Goal: Information Seeking & Learning: Learn about a topic

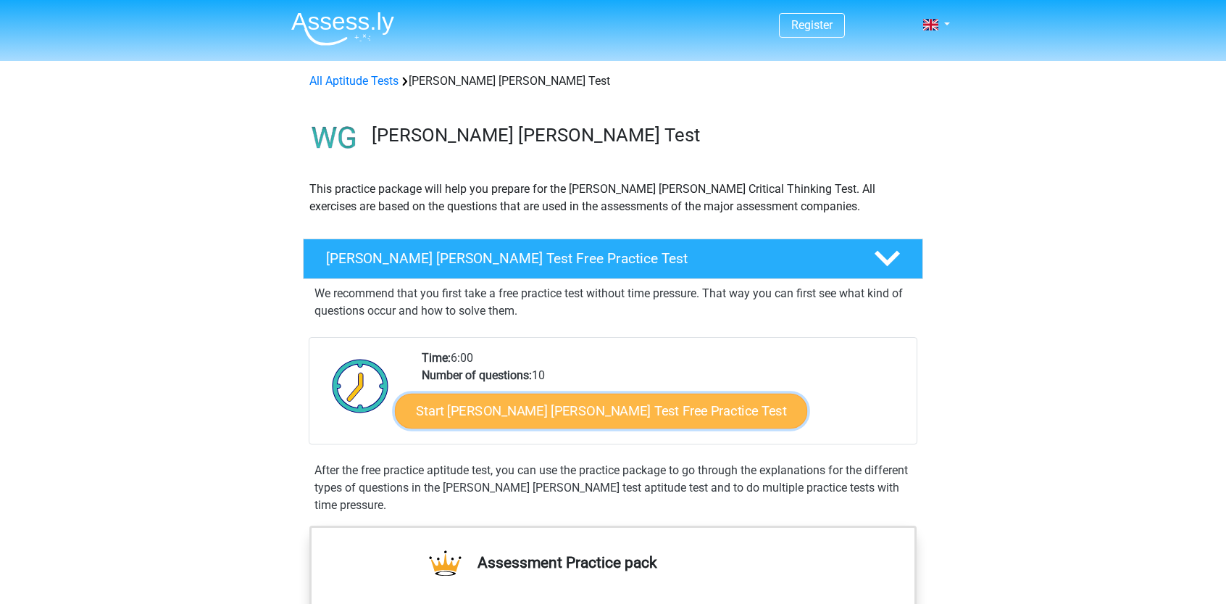
click at [598, 415] on link "Start [PERSON_NAME] [PERSON_NAME] Test Free Practice Test" at bounding box center [601, 411] width 412 height 35
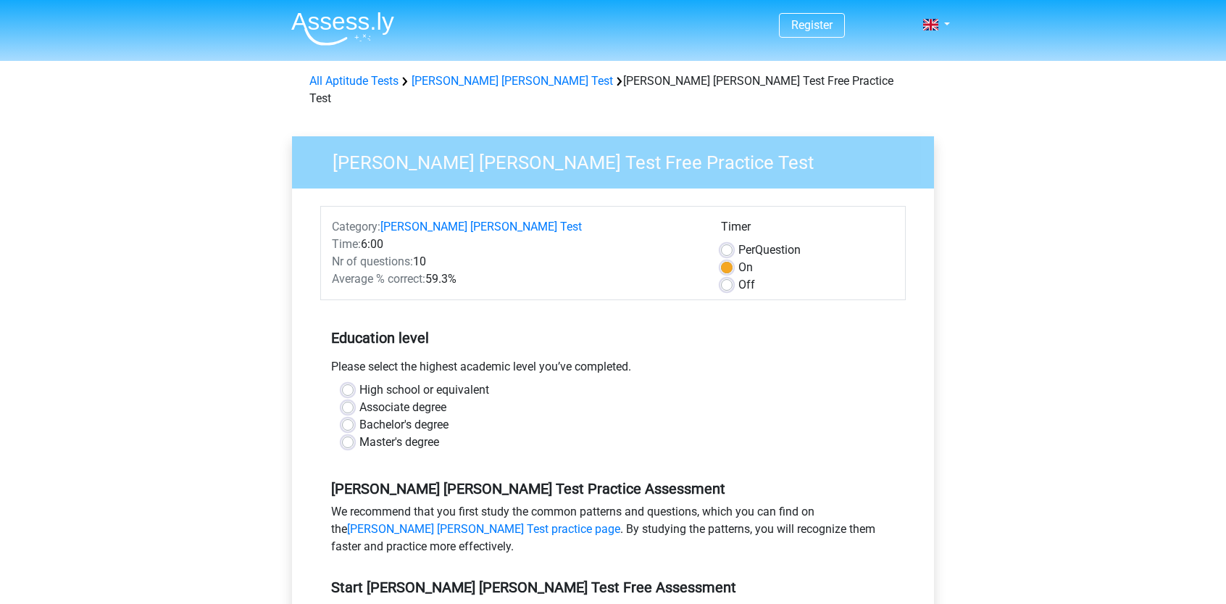
click at [477, 381] on label "High school or equivalent" at bounding box center [424, 389] width 130 height 17
click at [354, 381] on input "High school or equivalent" at bounding box center [348, 388] width 12 height 14
radio input "true"
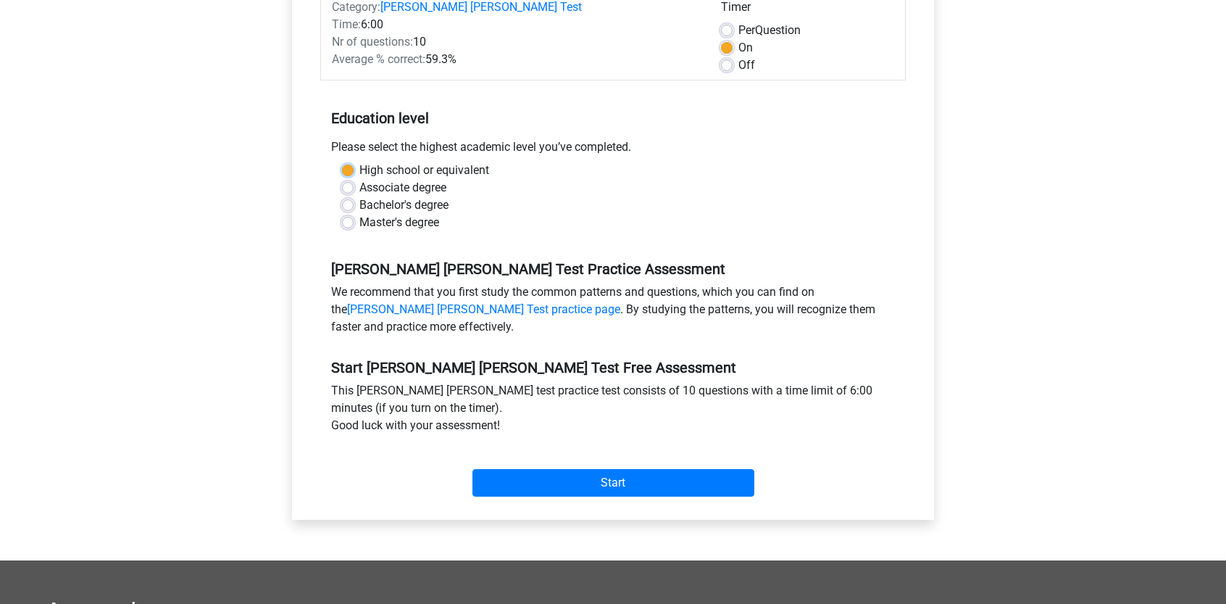
scroll to position [233, 0]
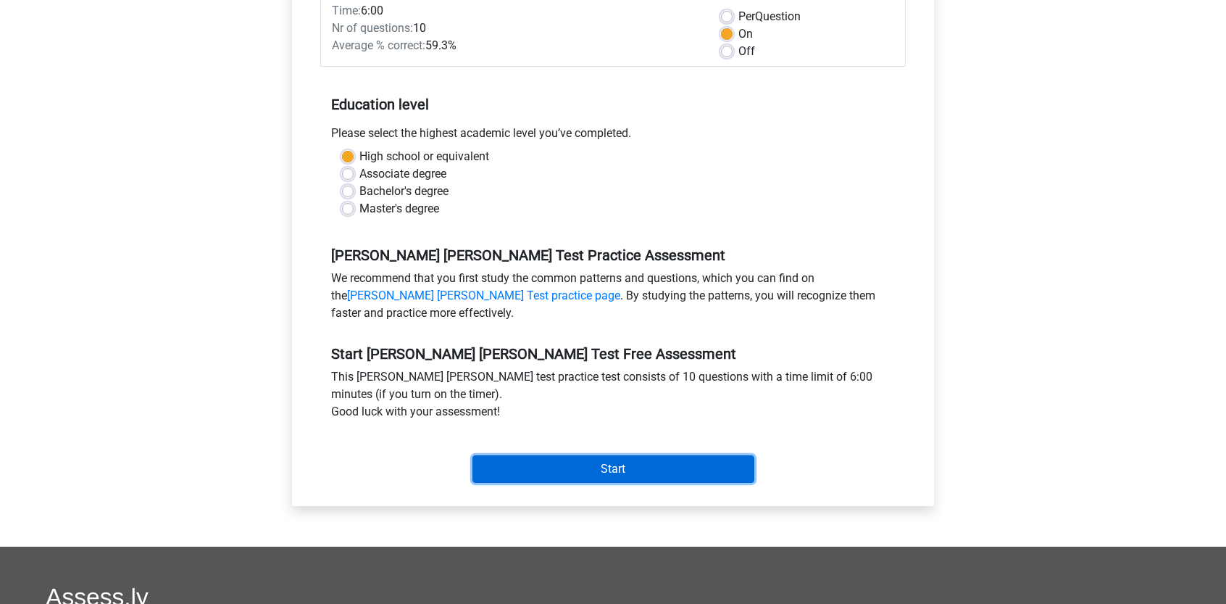
click at [701, 455] on input "Start" at bounding box center [614, 469] width 282 height 28
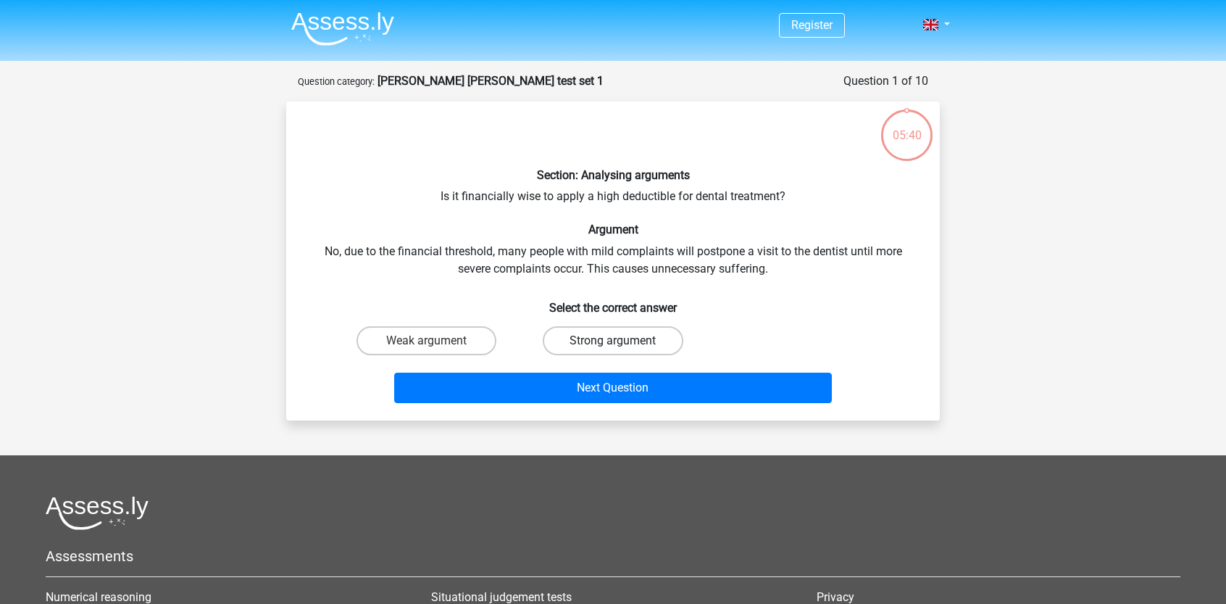
click at [602, 337] on label "Strong argument" at bounding box center [613, 340] width 140 height 29
click at [613, 341] on input "Strong argument" at bounding box center [617, 345] width 9 height 9
radio input "true"
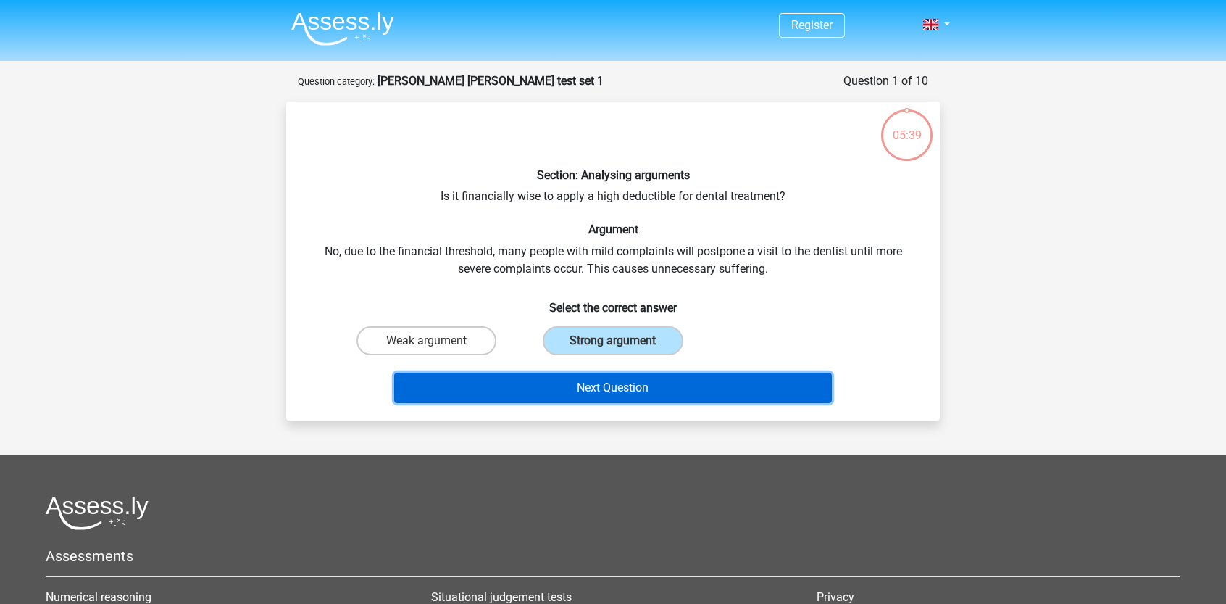
click at [610, 380] on button "Next Question" at bounding box center [613, 388] width 438 height 30
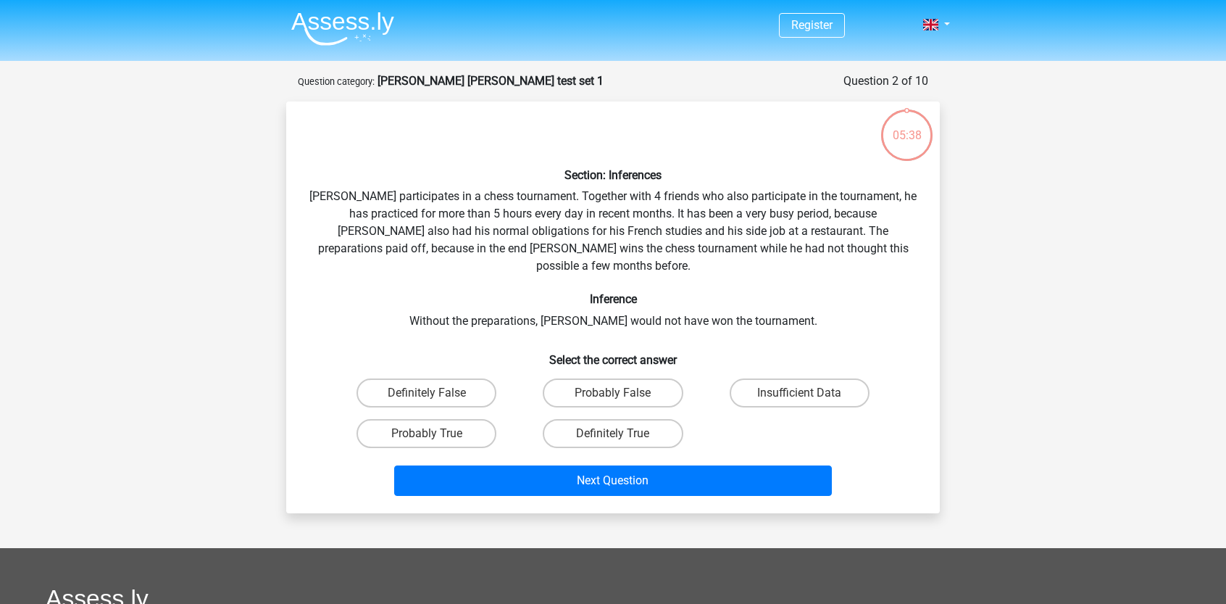
scroll to position [72, 0]
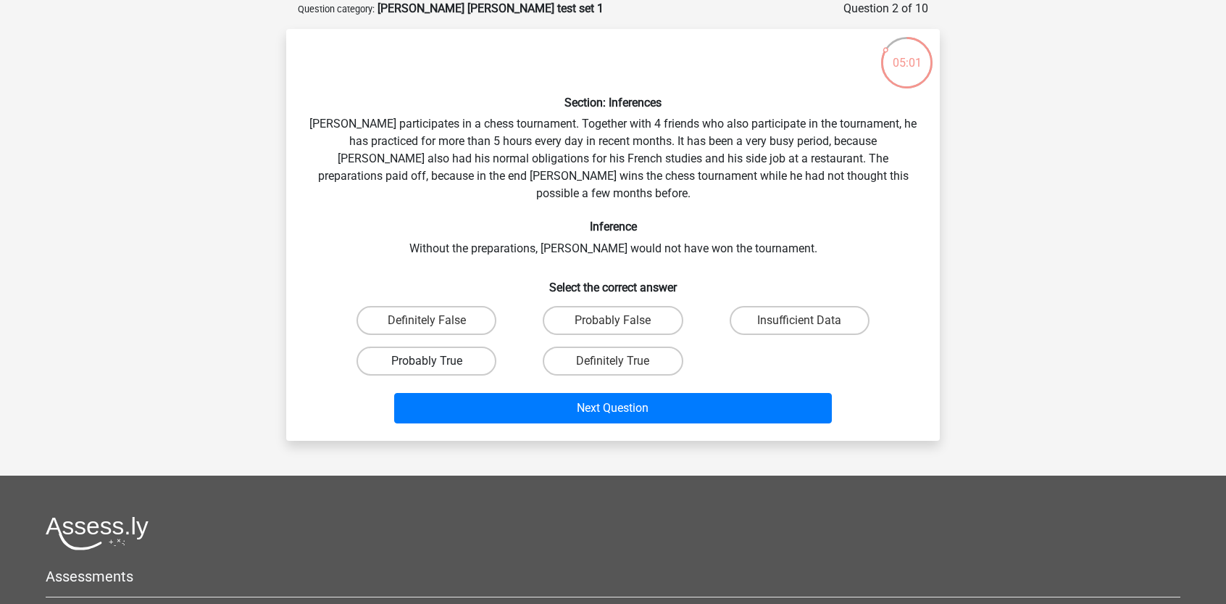
click at [471, 346] on label "Probably True" at bounding box center [427, 360] width 140 height 29
click at [436, 361] on input "Probably True" at bounding box center [431, 365] width 9 height 9
radio input "true"
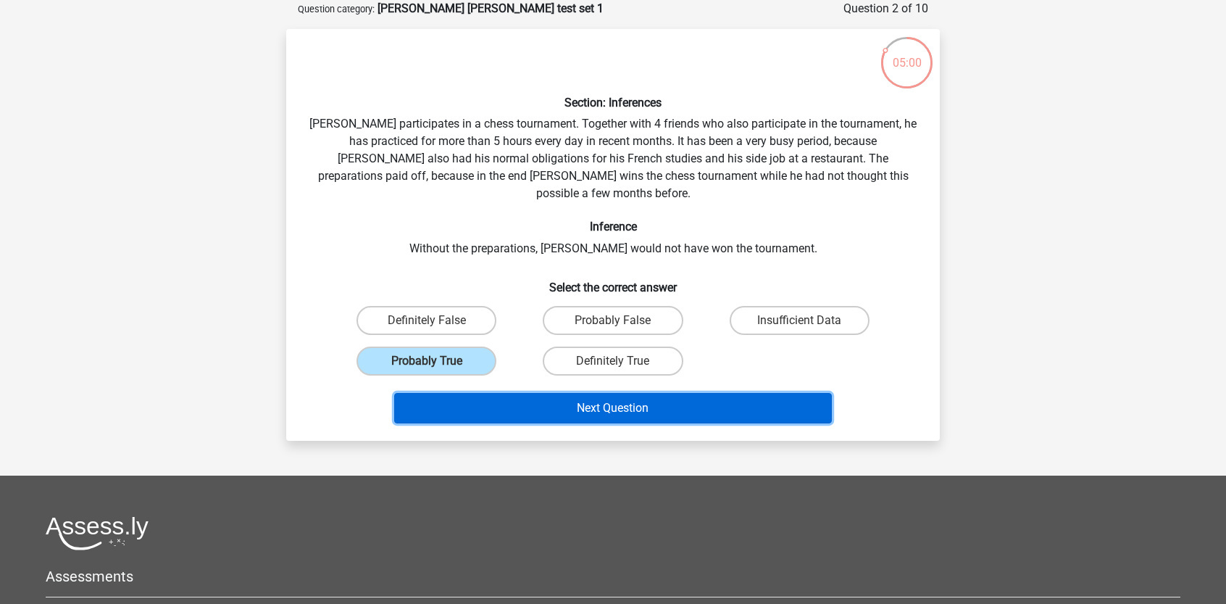
click at [559, 393] on button "Next Question" at bounding box center [613, 408] width 438 height 30
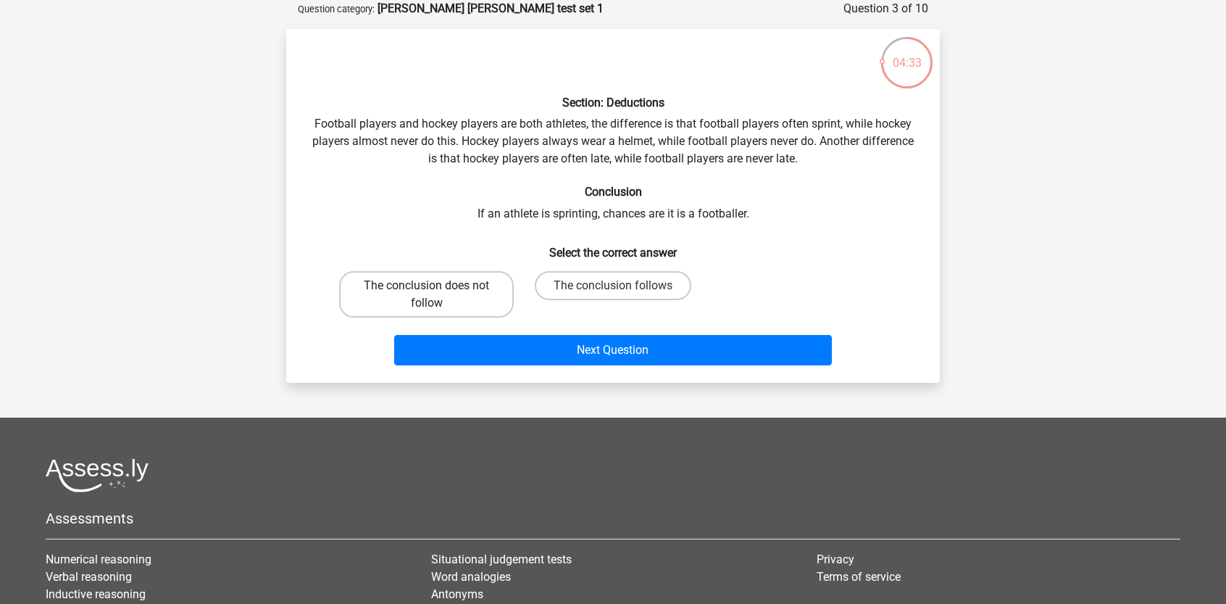
click at [372, 284] on label "The conclusion does not follow" at bounding box center [426, 294] width 175 height 46
click at [427, 286] on input "The conclusion does not follow" at bounding box center [431, 290] width 9 height 9
radio input "true"
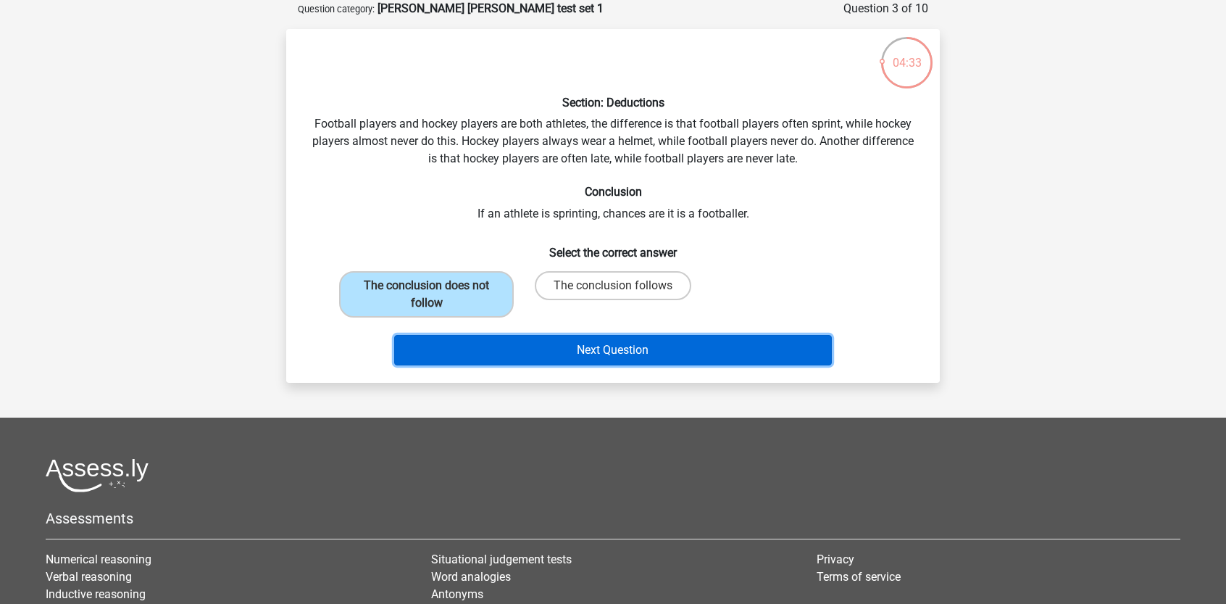
click at [650, 352] on button "Next Question" at bounding box center [613, 350] width 438 height 30
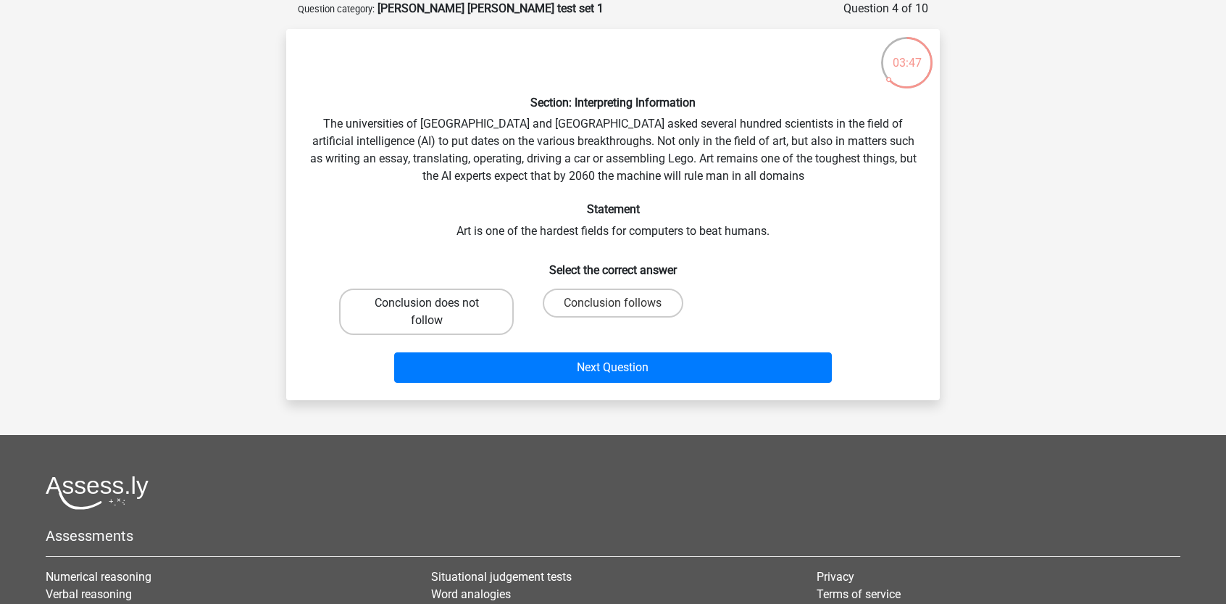
click at [483, 315] on label "Conclusion does not follow" at bounding box center [426, 311] width 175 height 46
click at [436, 312] on input "Conclusion does not follow" at bounding box center [431, 307] width 9 height 9
radio input "true"
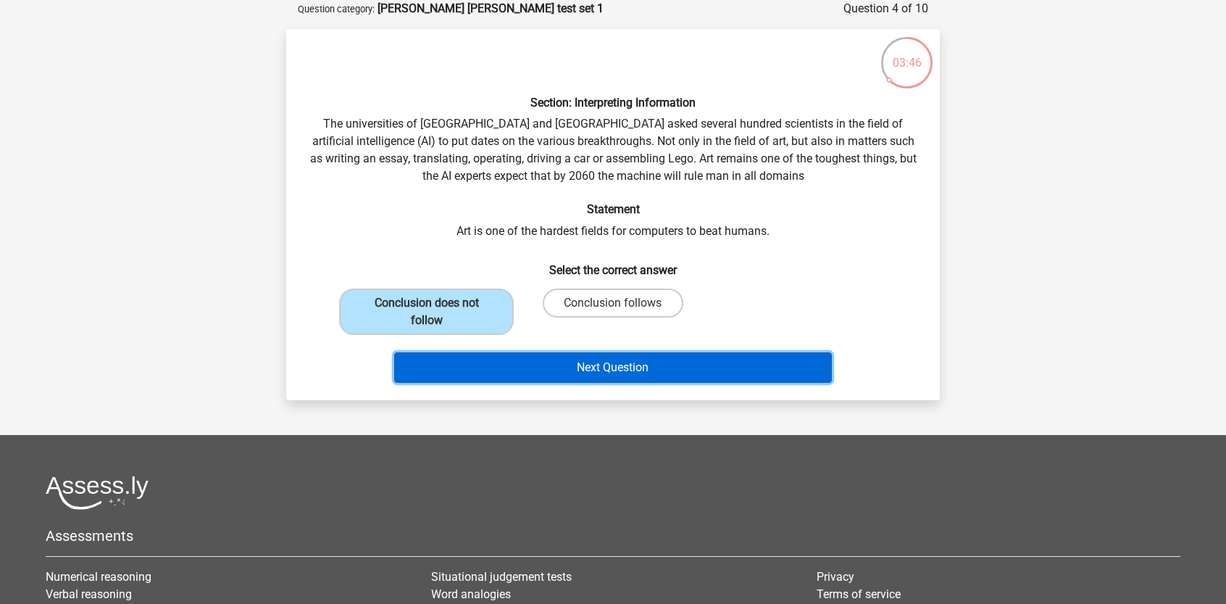
click at [564, 357] on button "Next Question" at bounding box center [613, 367] width 438 height 30
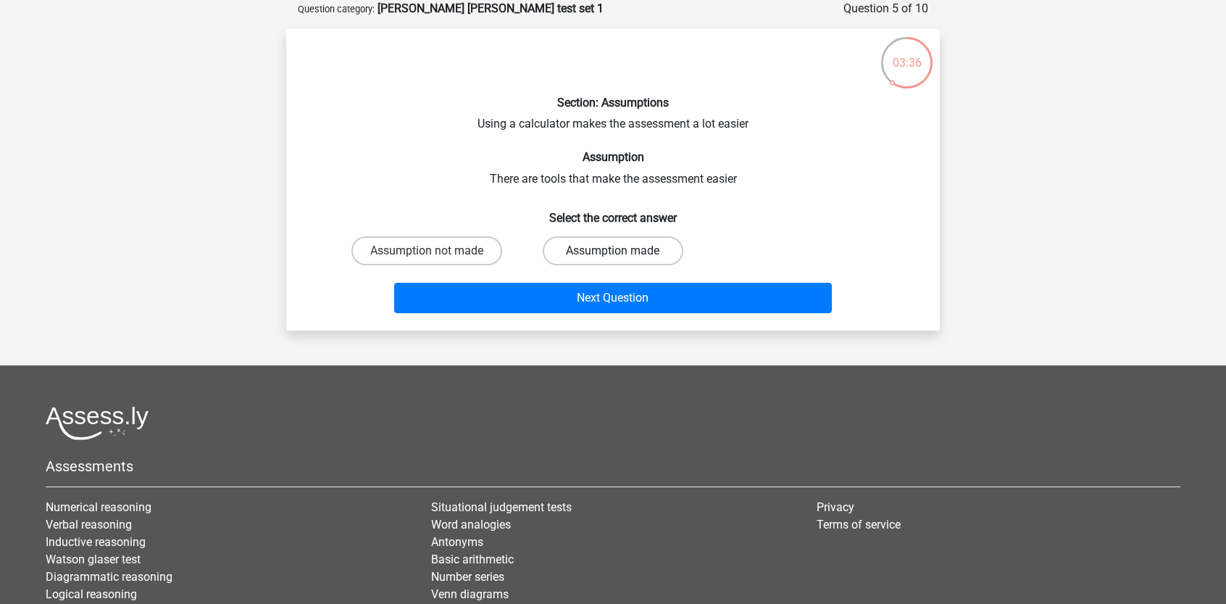
click at [602, 249] on label "Assumption made" at bounding box center [613, 250] width 140 height 29
click at [613, 251] on input "Assumption made" at bounding box center [617, 255] width 9 height 9
radio input "true"
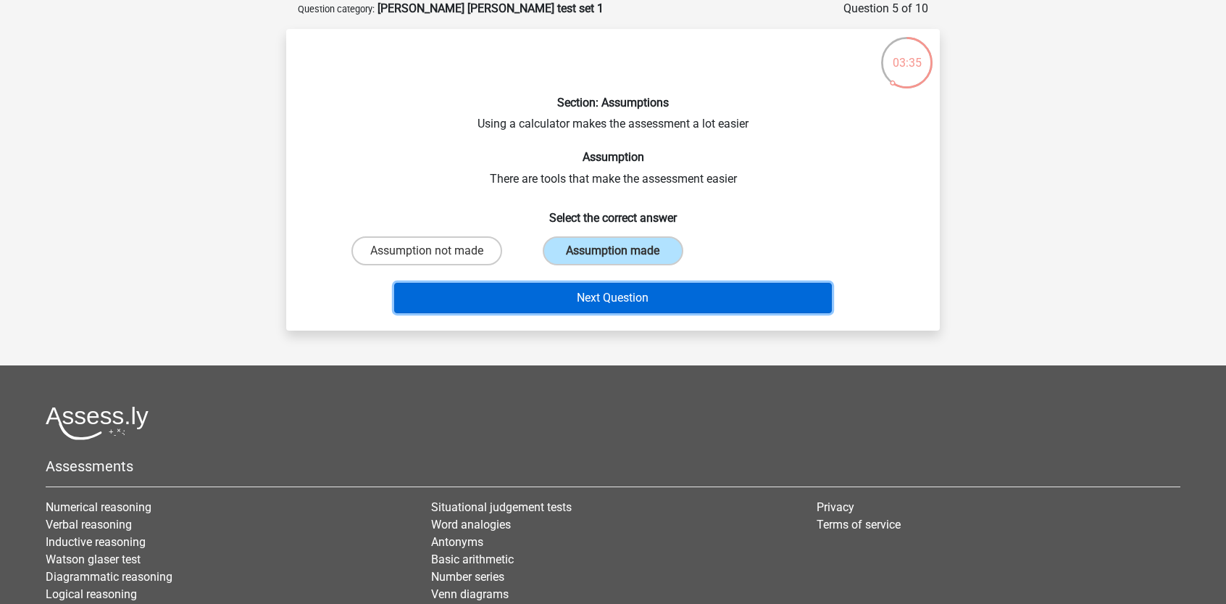
click at [612, 291] on button "Next Question" at bounding box center [613, 298] width 438 height 30
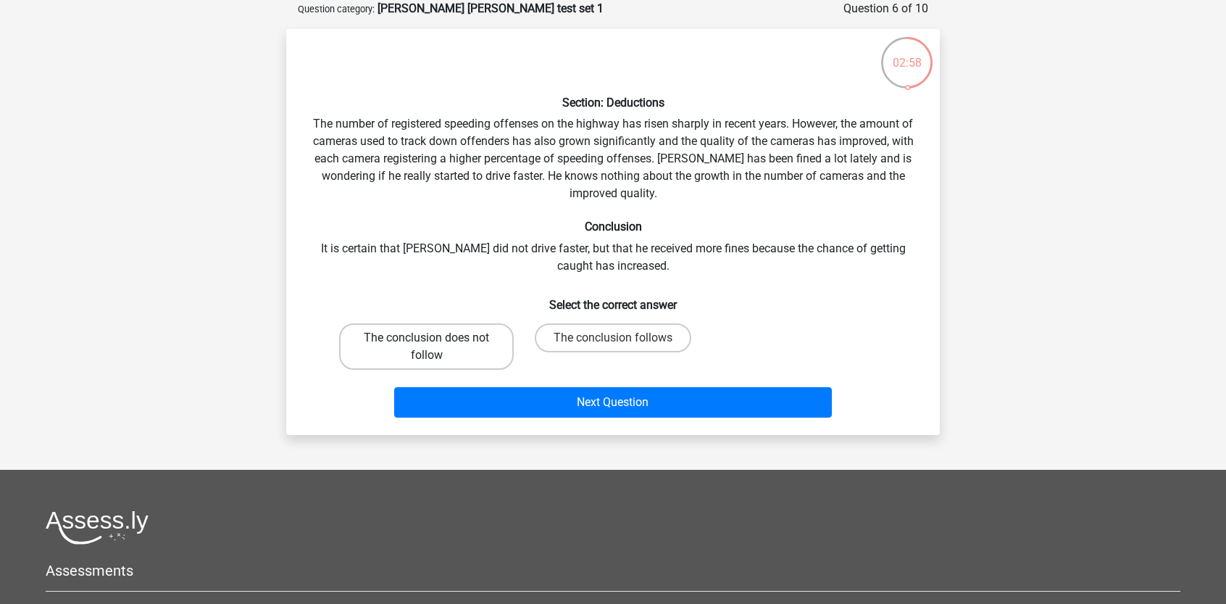
click at [486, 354] on label "The conclusion does not follow" at bounding box center [426, 346] width 175 height 46
click at [436, 347] on input "The conclusion does not follow" at bounding box center [431, 342] width 9 height 9
radio input "true"
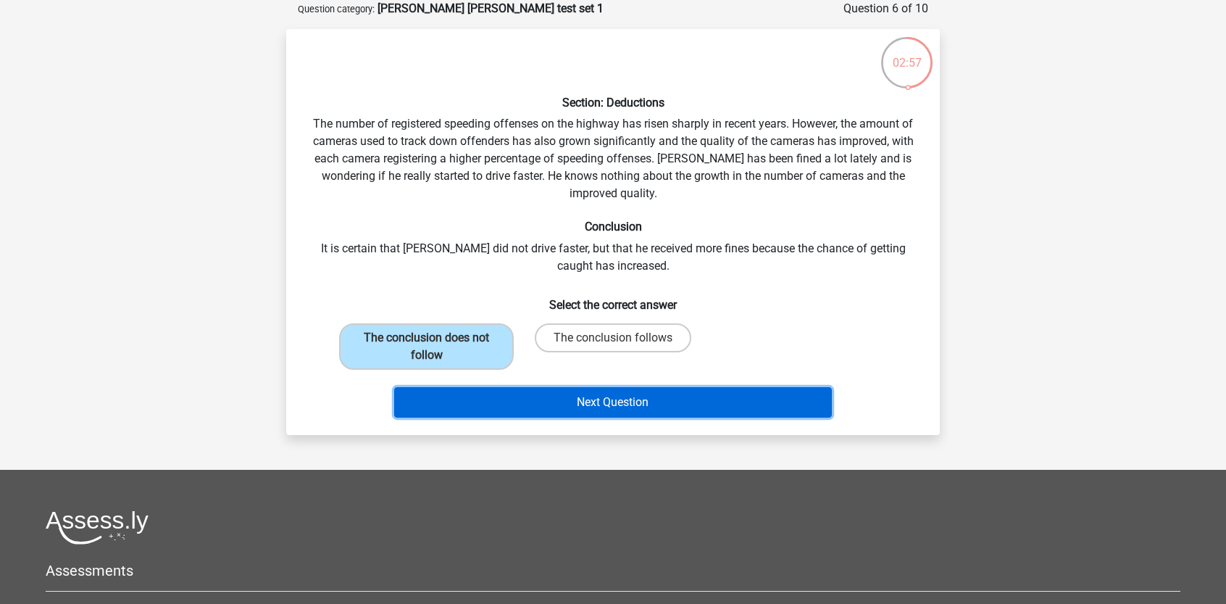
click at [560, 396] on button "Next Question" at bounding box center [613, 402] width 438 height 30
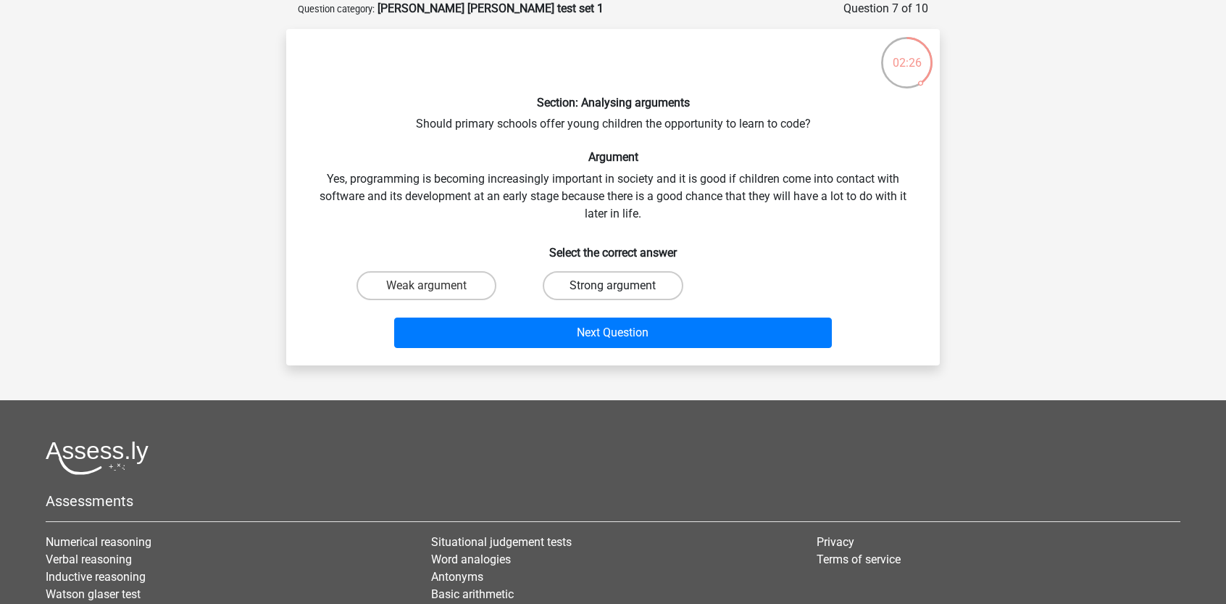
click at [571, 294] on label "Strong argument" at bounding box center [613, 285] width 140 height 29
click at [613, 294] on input "Strong argument" at bounding box center [617, 290] width 9 height 9
radio input "true"
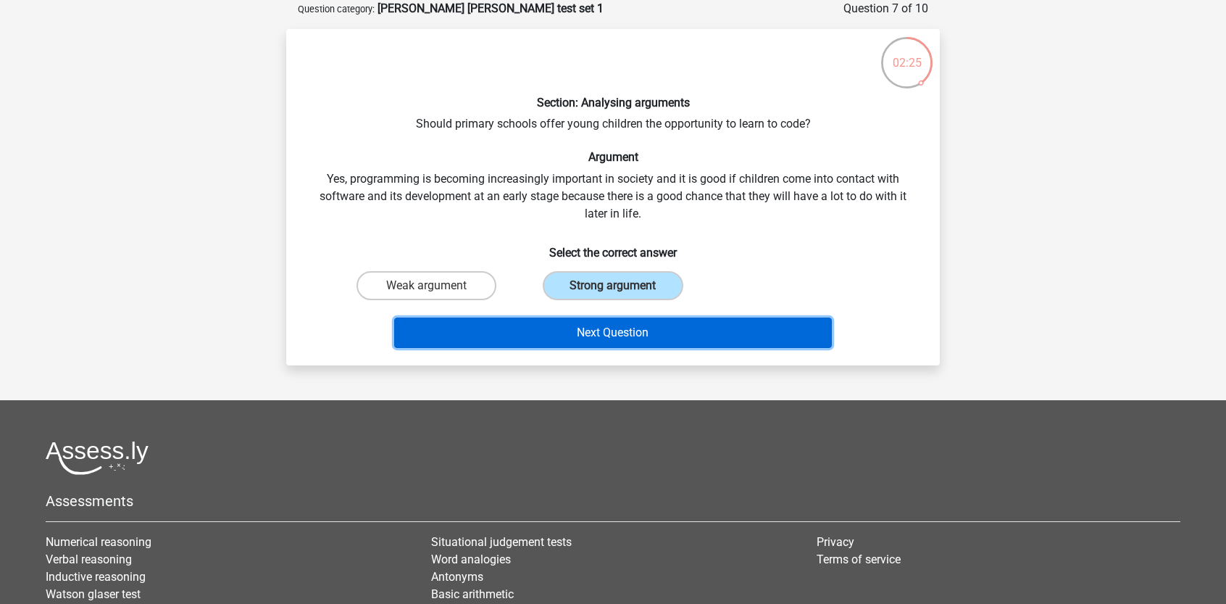
click at [577, 322] on button "Next Question" at bounding box center [613, 332] width 438 height 30
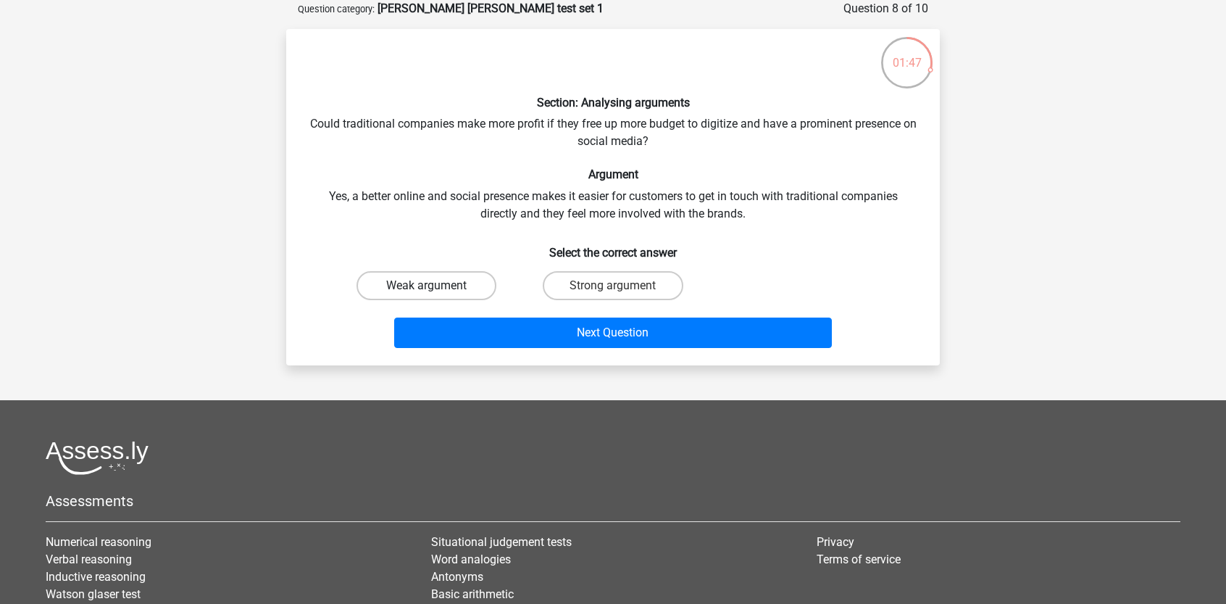
click at [485, 282] on label "Weak argument" at bounding box center [427, 285] width 140 height 29
click at [436, 286] on input "Weak argument" at bounding box center [431, 290] width 9 height 9
radio input "true"
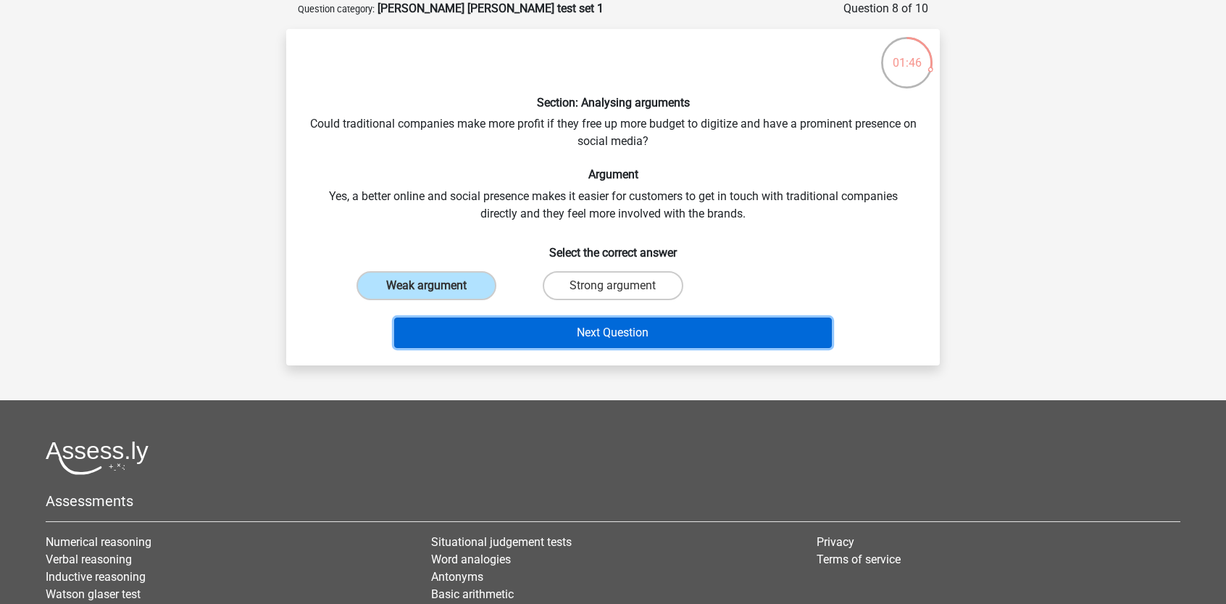
click at [549, 325] on button "Next Question" at bounding box center [613, 332] width 438 height 30
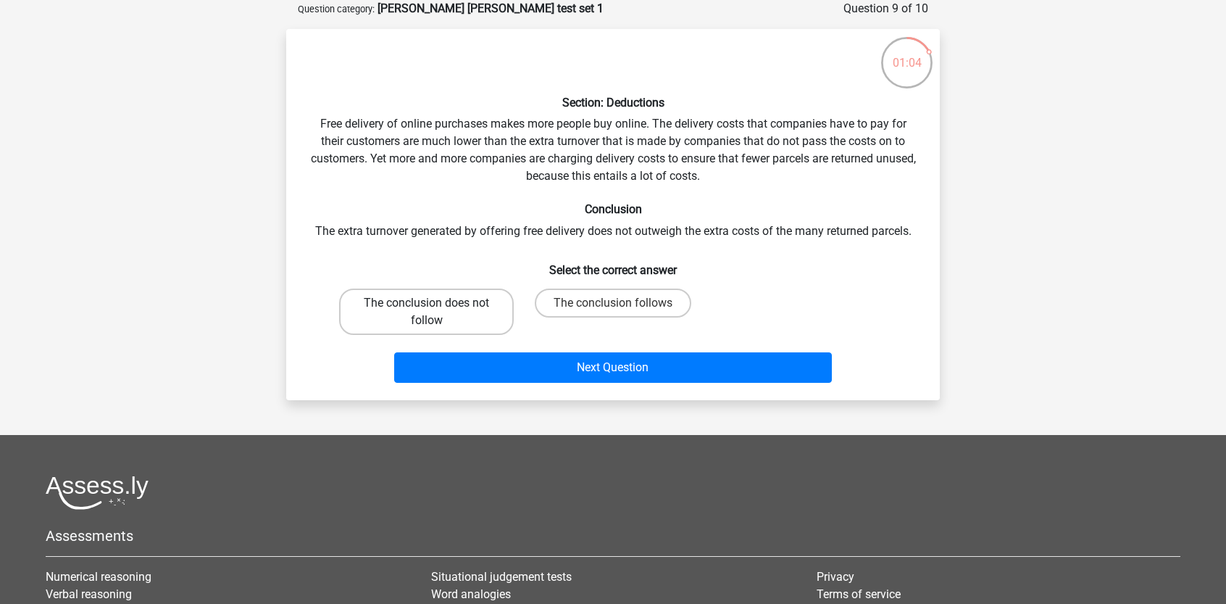
click at [489, 323] on label "The conclusion does not follow" at bounding box center [426, 311] width 175 height 46
click at [436, 312] on input "The conclusion does not follow" at bounding box center [431, 307] width 9 height 9
radio input "true"
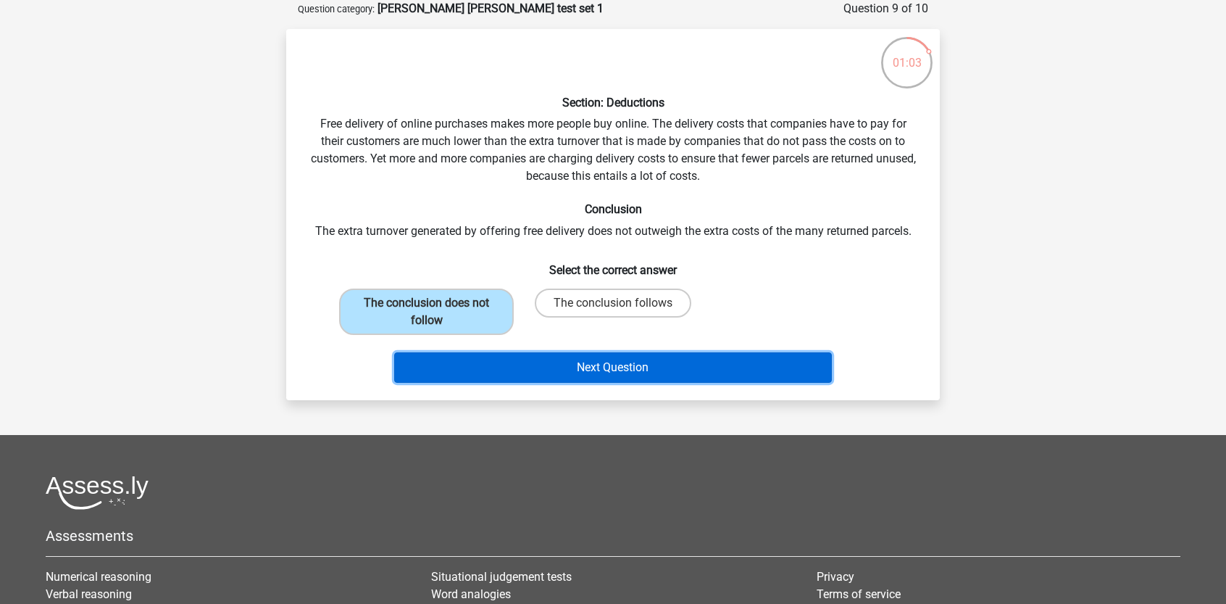
click at [551, 357] on button "Next Question" at bounding box center [613, 367] width 438 height 30
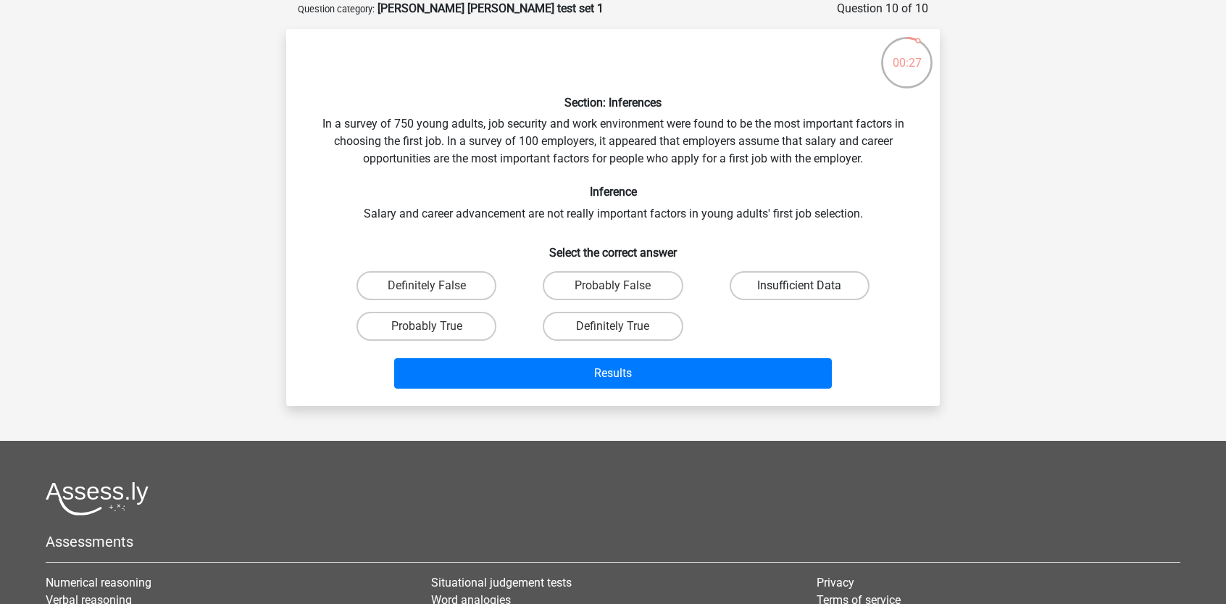
click at [764, 293] on label "Insufficient Data" at bounding box center [800, 285] width 140 height 29
click at [799, 293] on input "Insufficient Data" at bounding box center [803, 290] width 9 height 9
radio input "true"
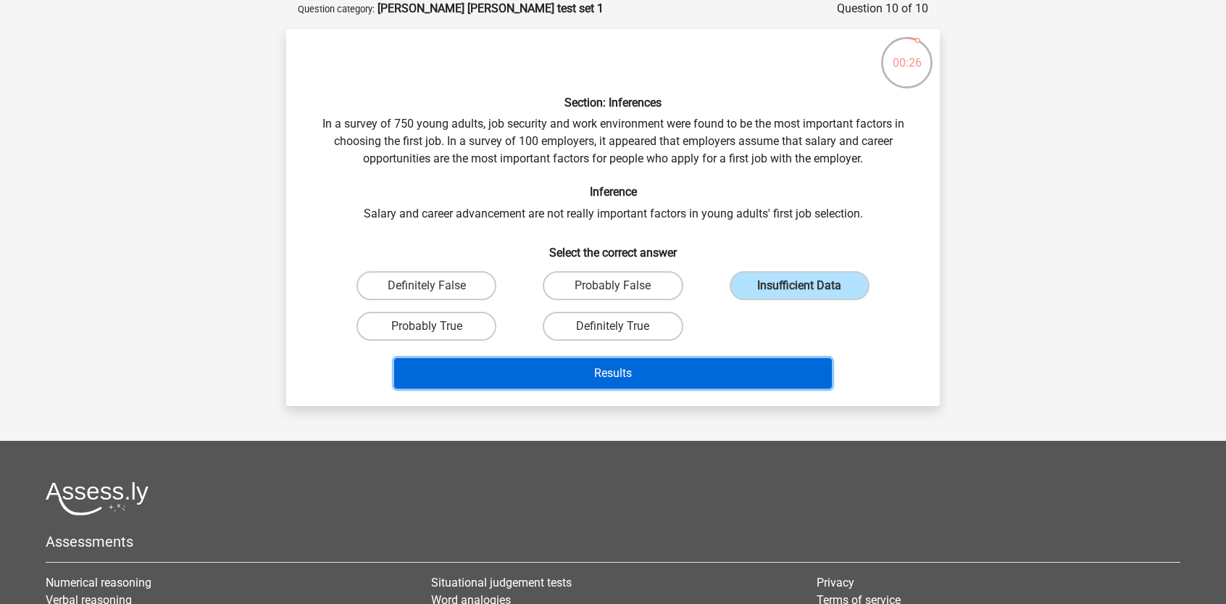
click at [762, 365] on button "Results" at bounding box center [613, 373] width 438 height 30
